Goal: Entertainment & Leisure: Consume media (video, audio)

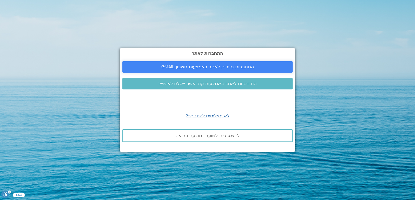
click at [211, 66] on span "התחברות מיידית לאתר באמצעות חשבון GMAIL" at bounding box center [207, 66] width 93 height 5
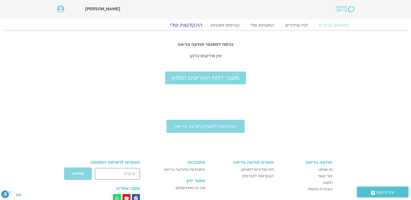
click at [189, 25] on link "ההקלטות שלי" at bounding box center [186, 25] width 45 height 6
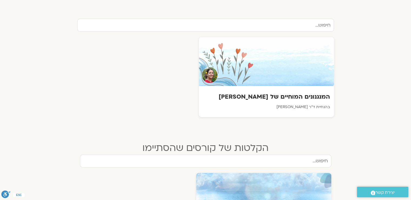
scroll to position [189, 0]
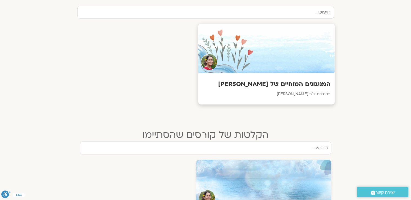
click at [283, 57] on div at bounding box center [266, 48] width 137 height 49
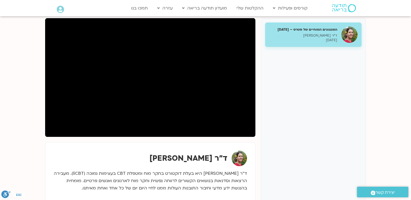
scroll to position [81, 0]
